Goal: Communication & Community: Answer question/provide support

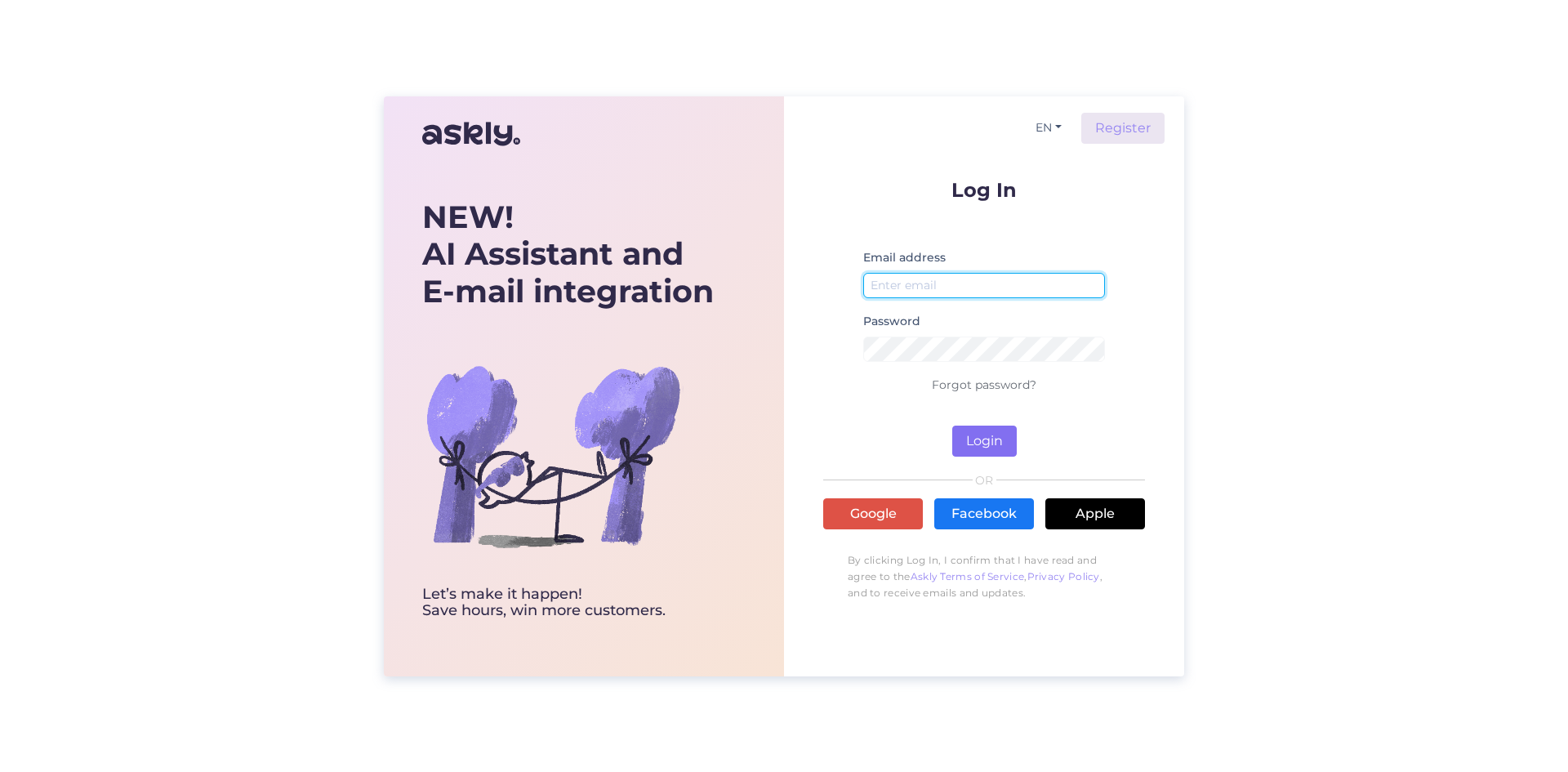
type input "[EMAIL_ADDRESS][DOMAIN_NAME]"
click at [998, 433] on button "Login" at bounding box center [984, 440] width 65 height 31
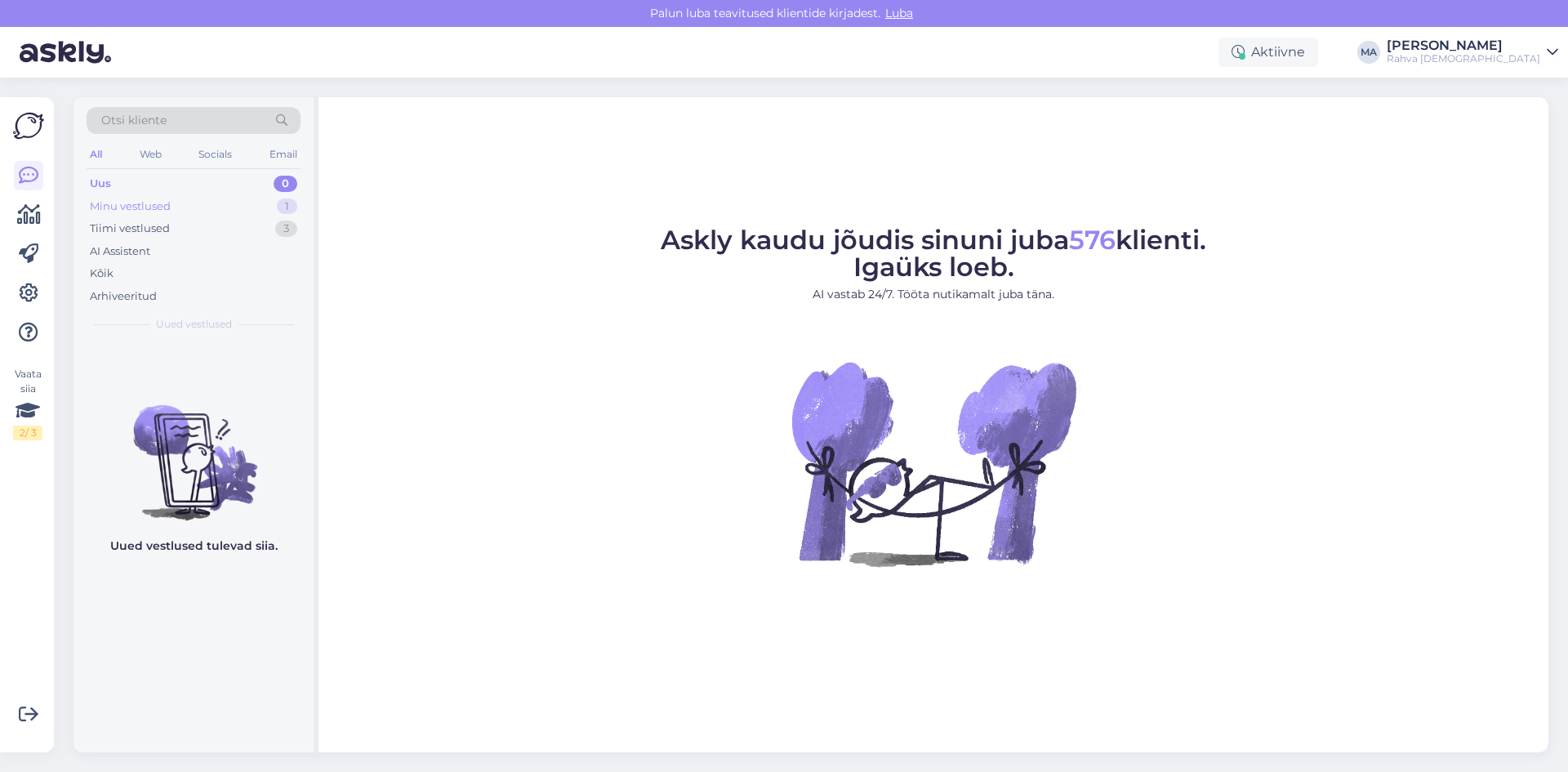
click at [205, 213] on div "Minu vestlused 1" at bounding box center [194, 206] width 214 height 23
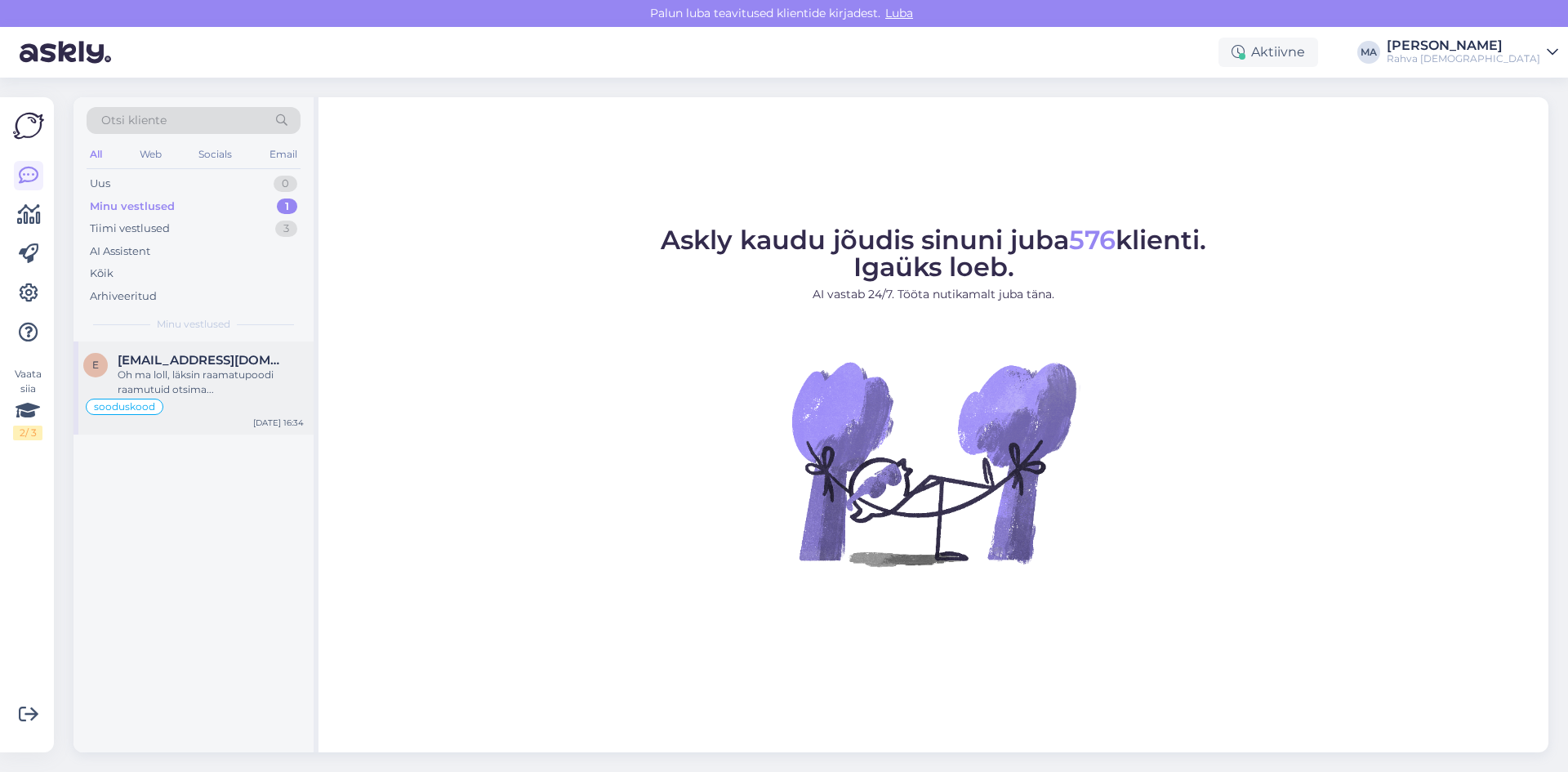
click at [232, 374] on div "Oh ma loll, läksin raamatupoodi raamutuid otsima..." at bounding box center [210, 382] width 186 height 29
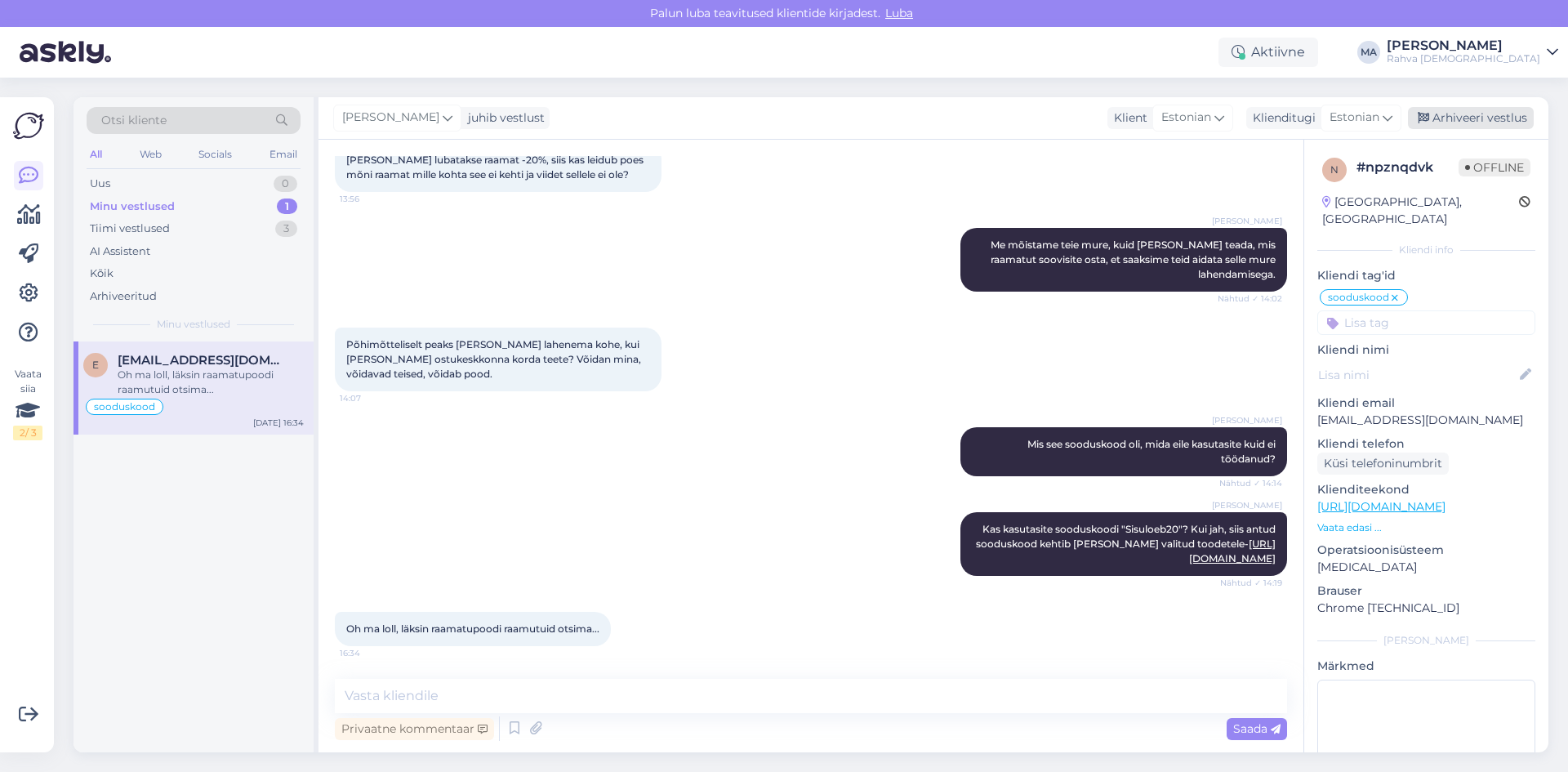
click at [1493, 120] on div "Arhiveeri vestlus" at bounding box center [1470, 118] width 125 height 22
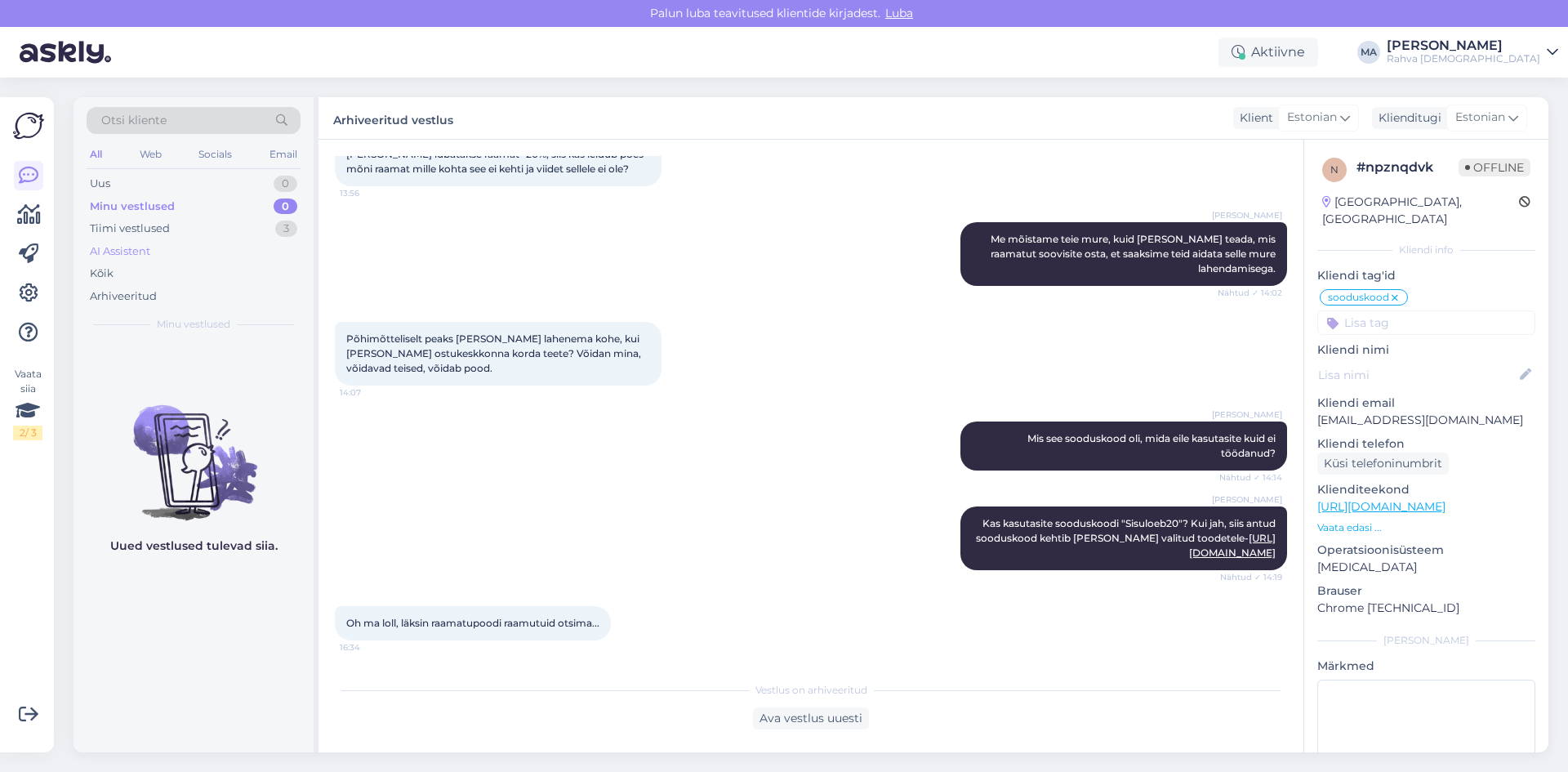
click at [214, 242] on div "Uus 0 Minu vestlused 0 Tiimi vestlused 3 AI Assistent Kõik Arhiveeritud" at bounding box center [194, 240] width 214 height 135
click at [215, 236] on div "Tiimi vestlused 3" at bounding box center [194, 228] width 214 height 23
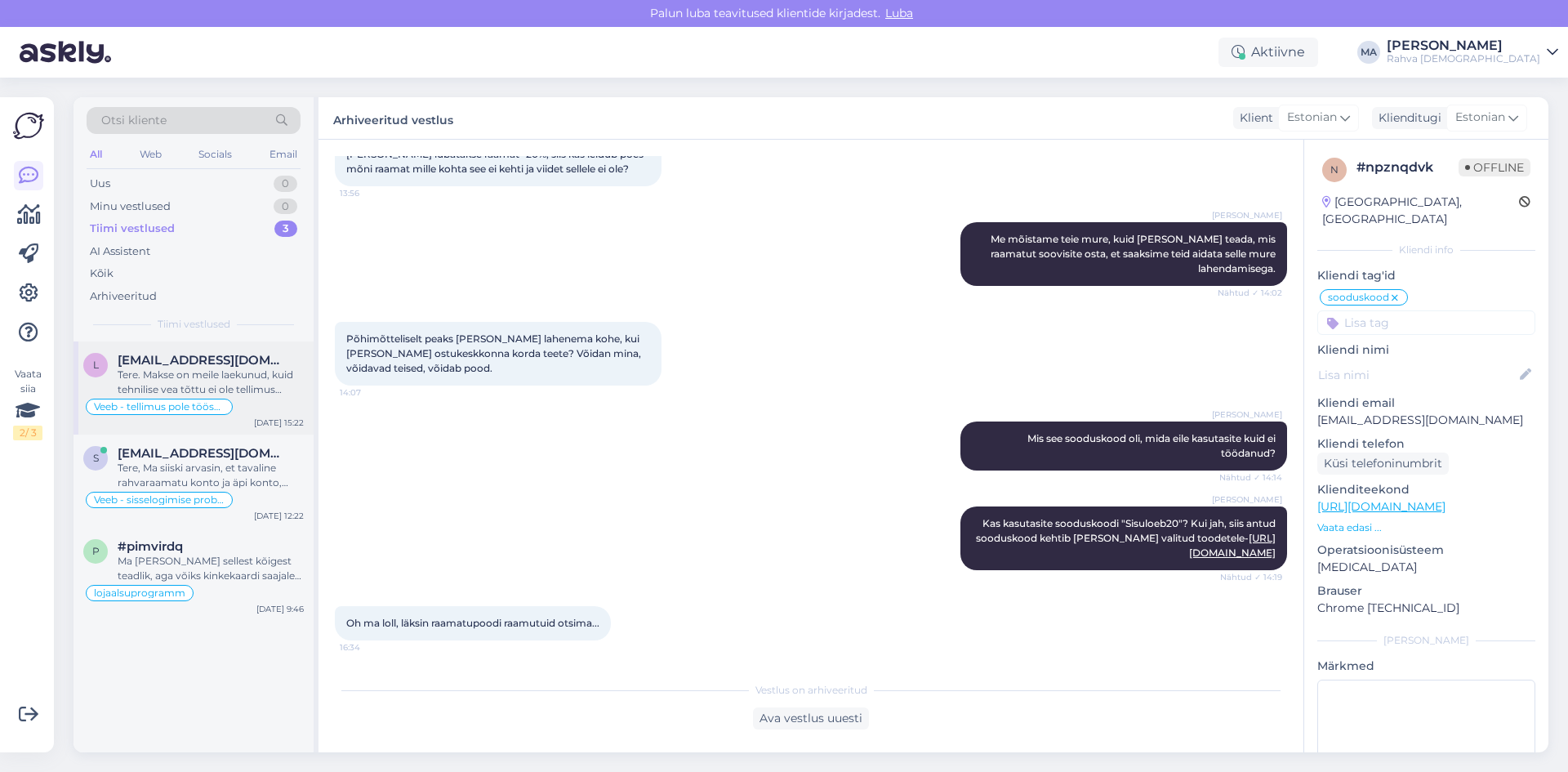
click at [247, 372] on div "Tere. Makse on meile laekunud, kuid tehnilise vea tõttu ei ole tellimus töösse …" at bounding box center [210, 382] width 186 height 29
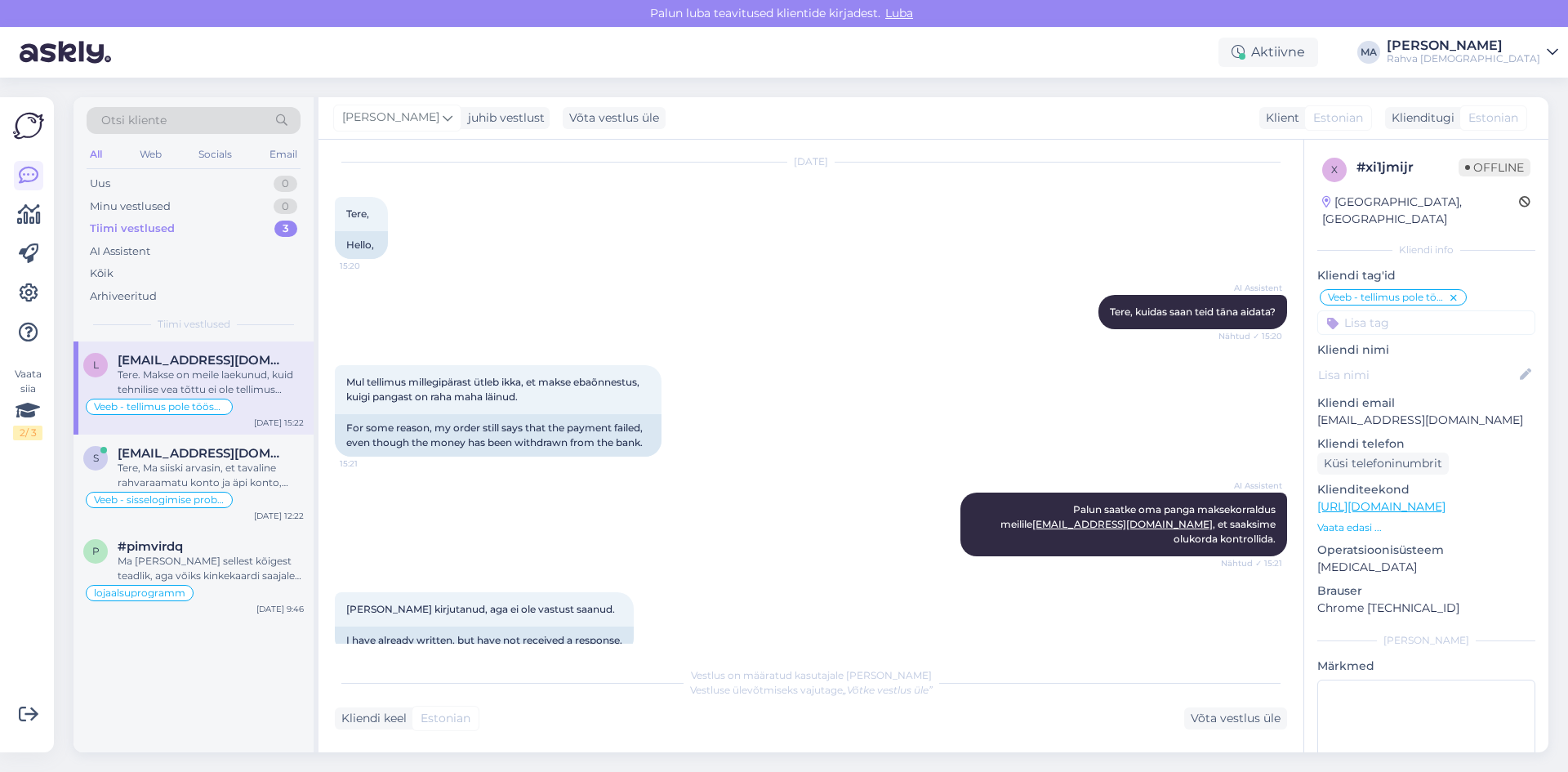
scroll to position [82, 0]
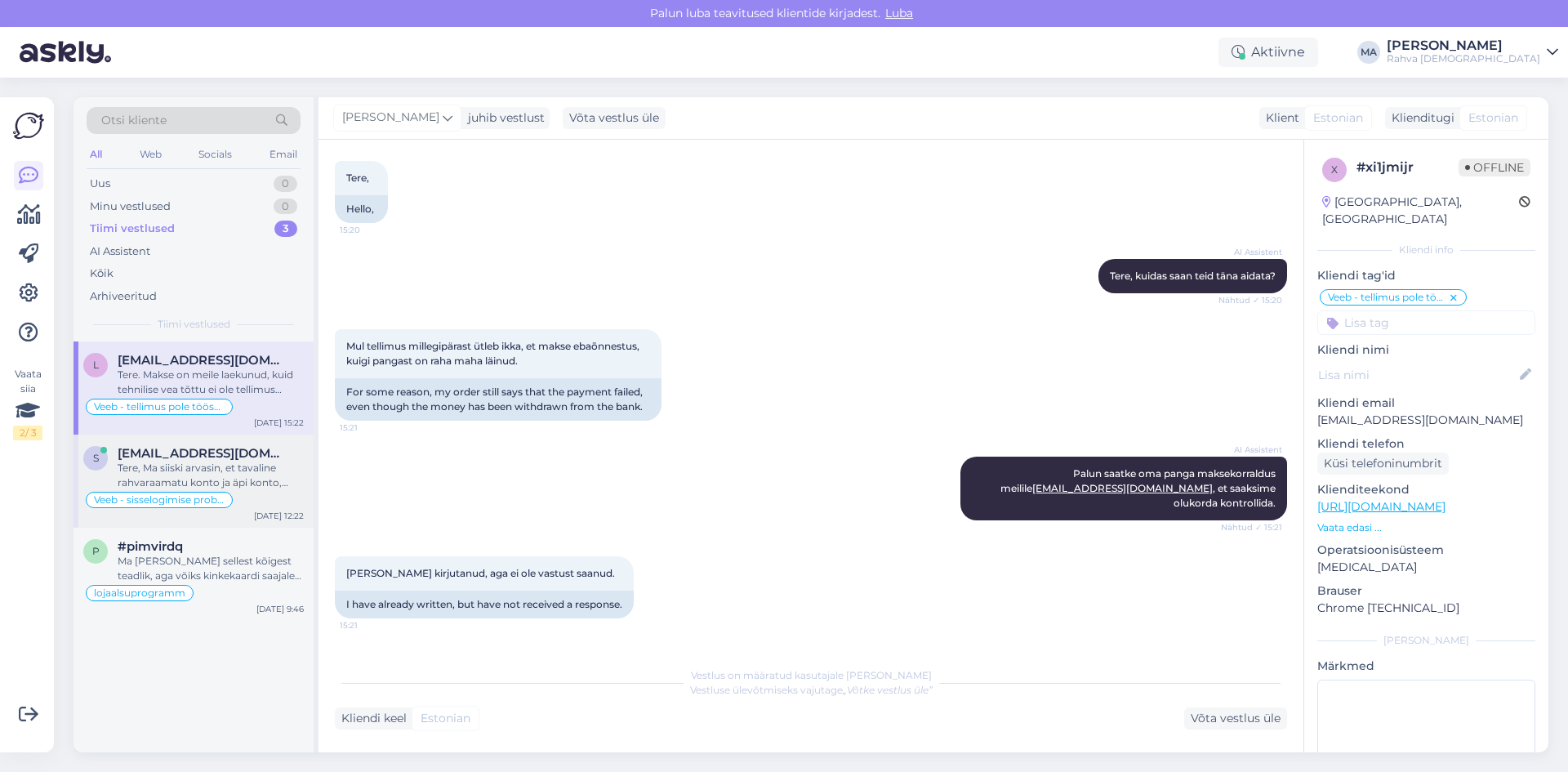
click at [233, 451] on span "[EMAIL_ADDRESS][DOMAIN_NAME]" at bounding box center [203, 453] width 170 height 14
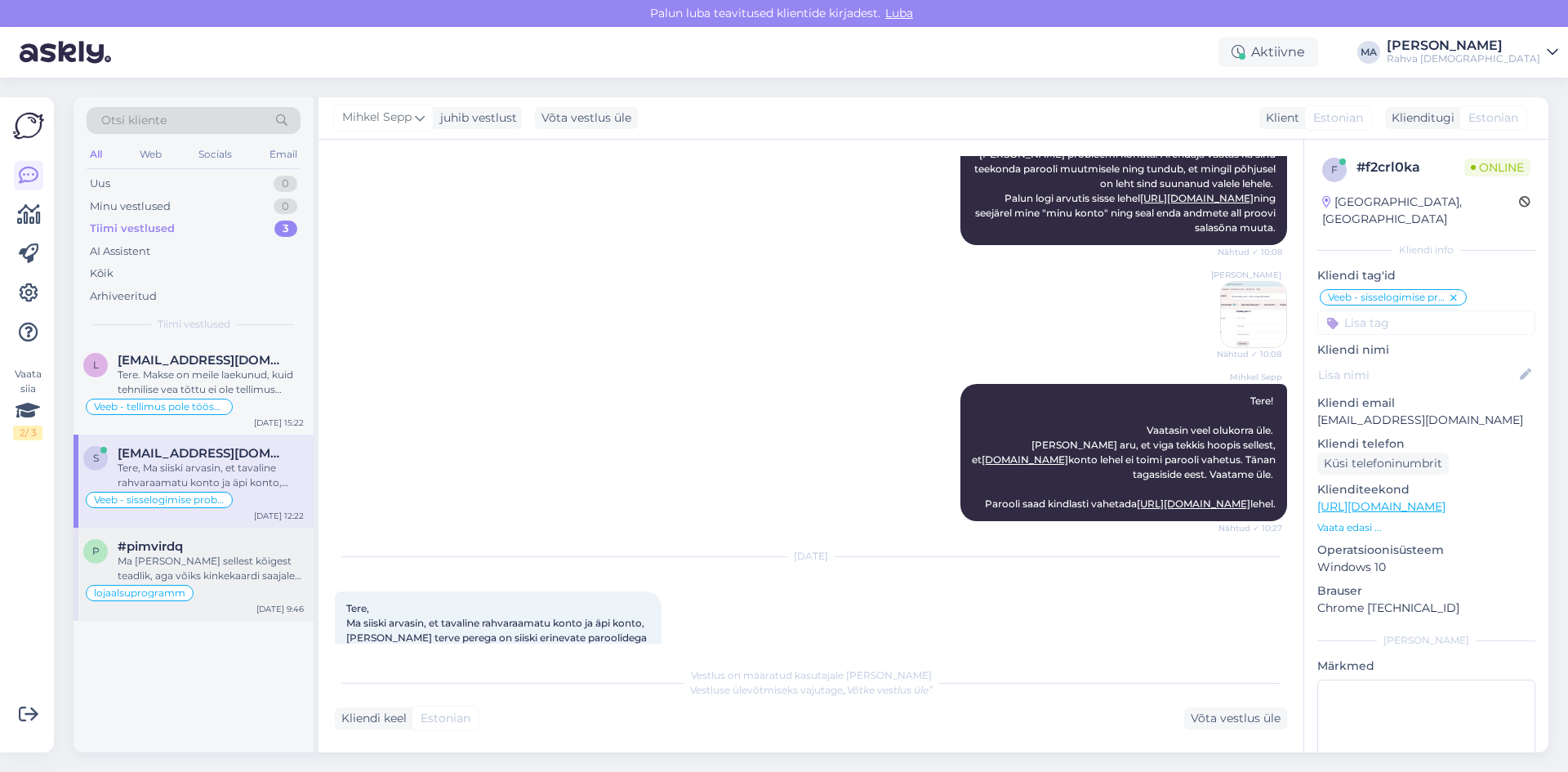
click at [231, 567] on div "Ma [PERSON_NAME] sellest kõigest teadlik, aga võiks kinkekaardi saajale saadetu…" at bounding box center [210, 568] width 186 height 29
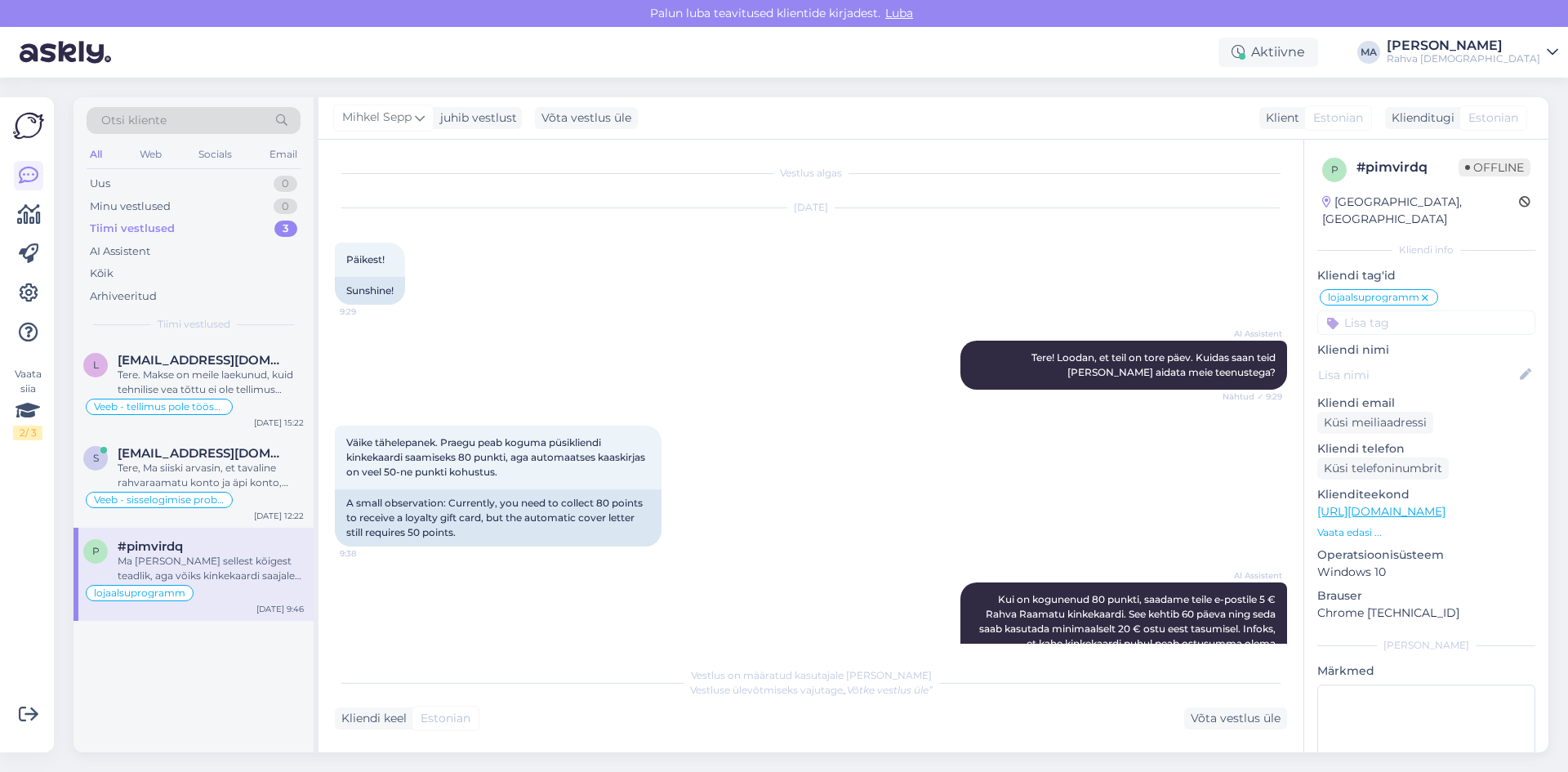
scroll to position [236, 0]
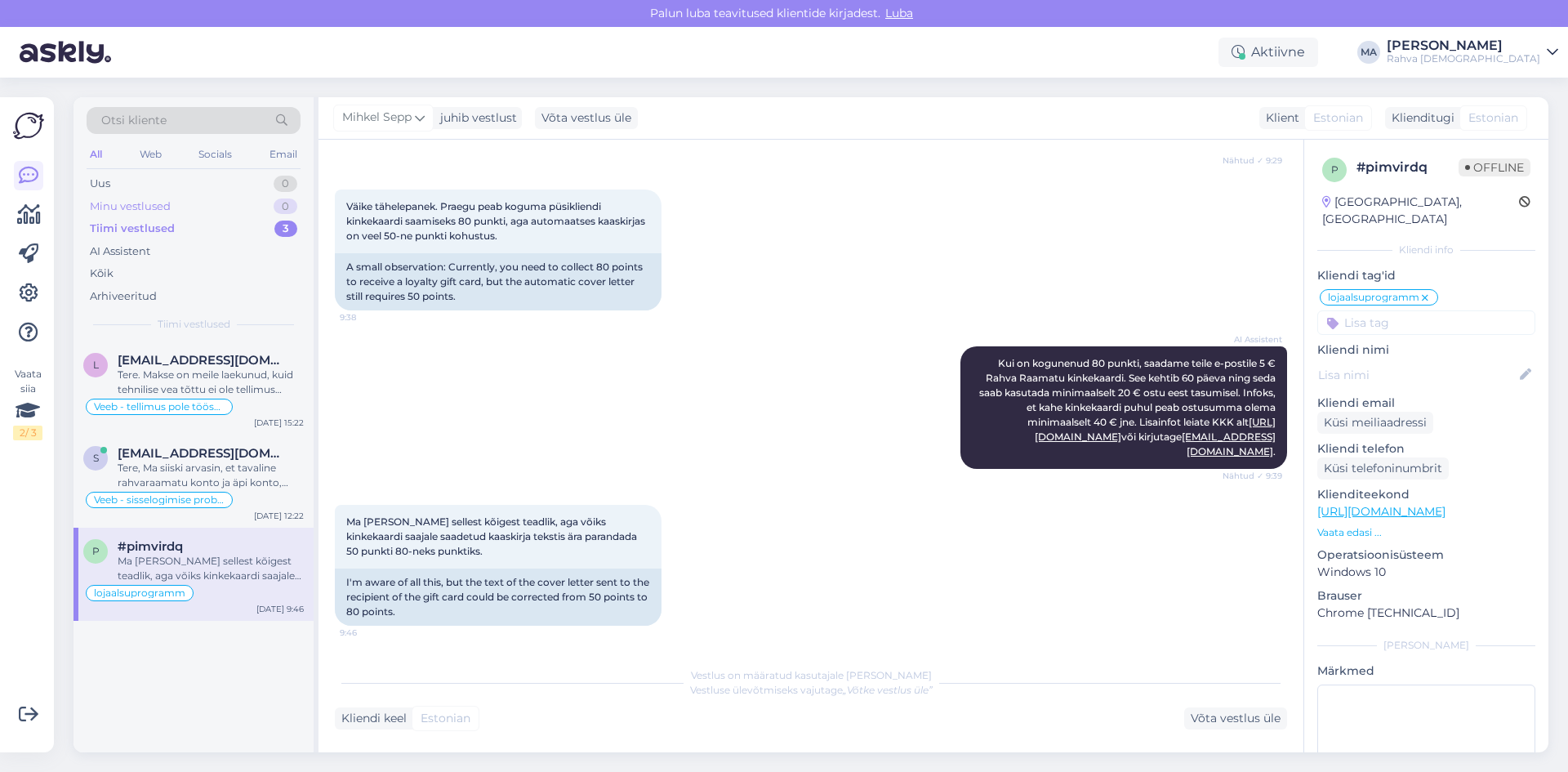
click at [205, 195] on div "Minu vestlused 0" at bounding box center [194, 206] width 214 height 23
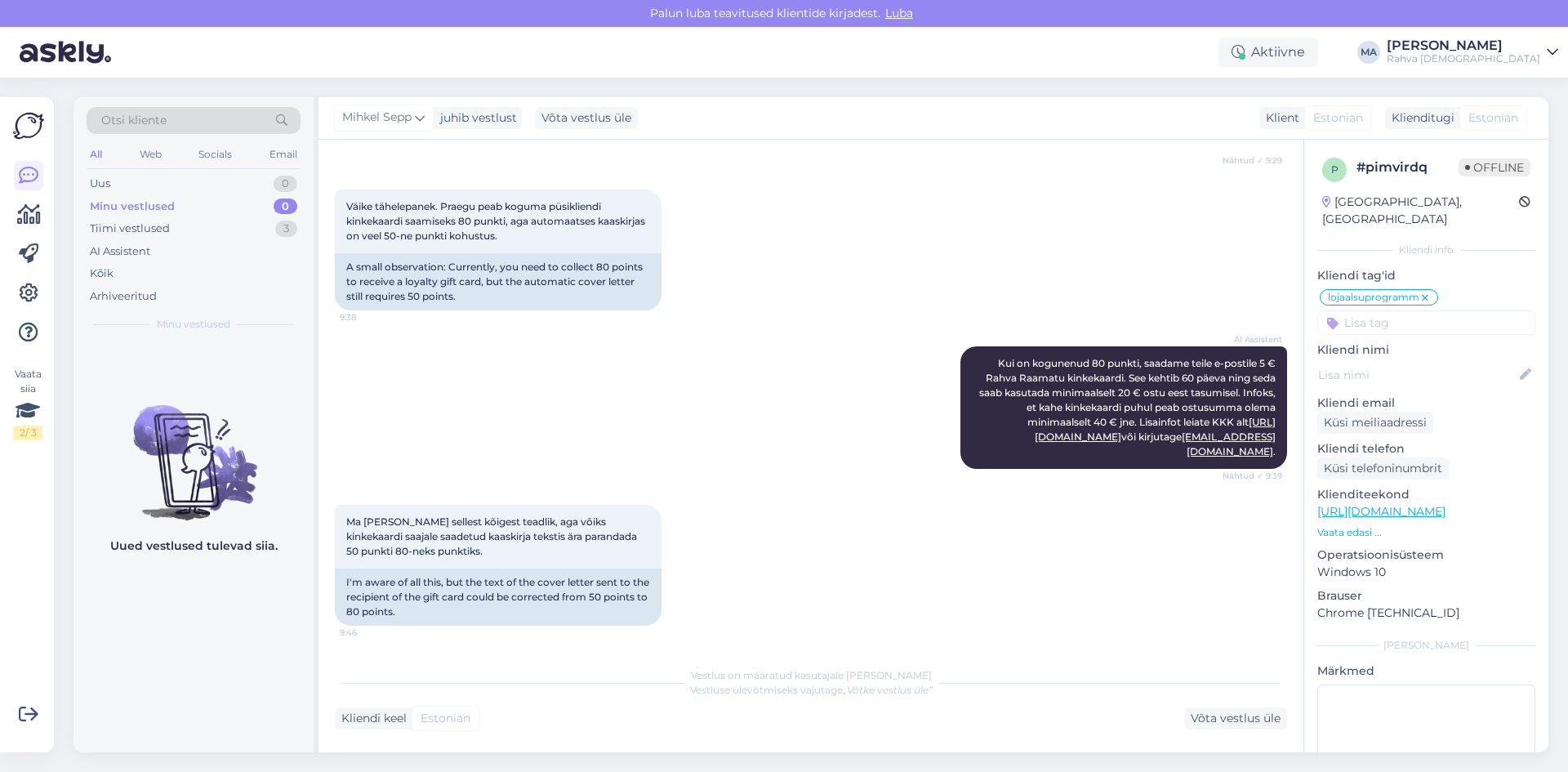
click at [205, 172] on div "Otsi kliente All Web Socials Email Uus 0 Minu vestlused 0 Tiimi vestlused 3 AI …" at bounding box center [193, 219] width 240 height 244
click at [205, 181] on div "Uus 0" at bounding box center [194, 184] width 214 height 23
click at [271, 156] on div "Email" at bounding box center [283, 154] width 35 height 21
click at [151, 156] on div "Web" at bounding box center [151, 154] width 29 height 21
click at [212, 157] on div "Socials" at bounding box center [216, 154] width 40 height 21
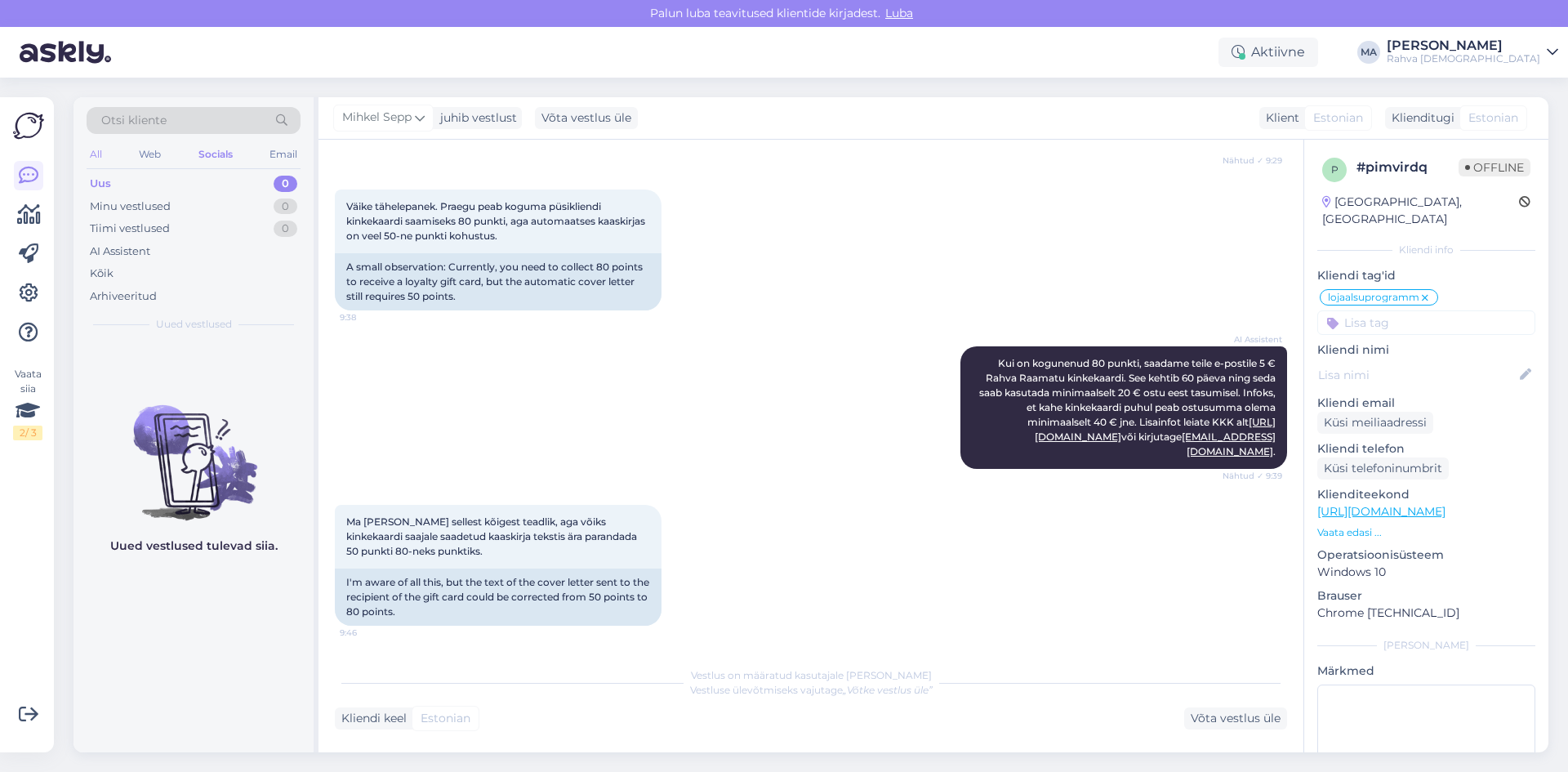
click at [96, 157] on div "All" at bounding box center [96, 154] width 19 height 21
click at [118, 180] on div "Uus 0" at bounding box center [194, 184] width 214 height 23
